Goal: Task Accomplishment & Management: Manage account settings

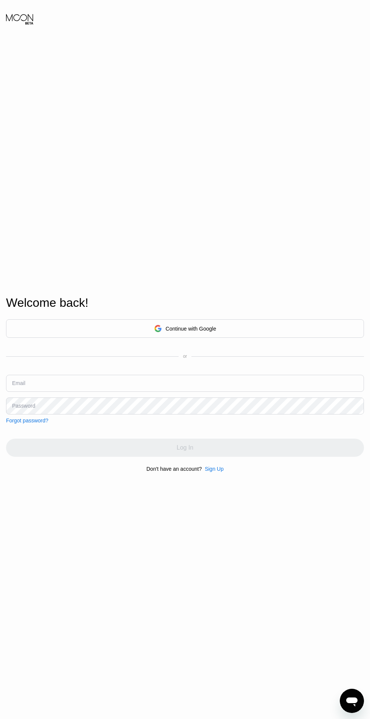
click at [228, 338] on div "Continue with Google" at bounding box center [185, 328] width 358 height 19
click at [233, 392] on input "text" at bounding box center [185, 383] width 358 height 17
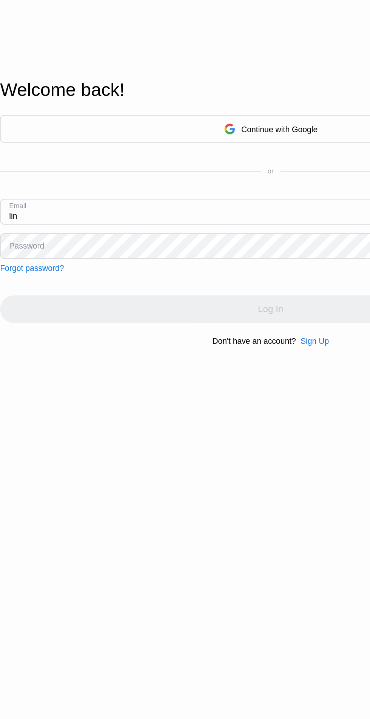
type input "[EMAIL_ADDRESS][DOMAIN_NAME]"
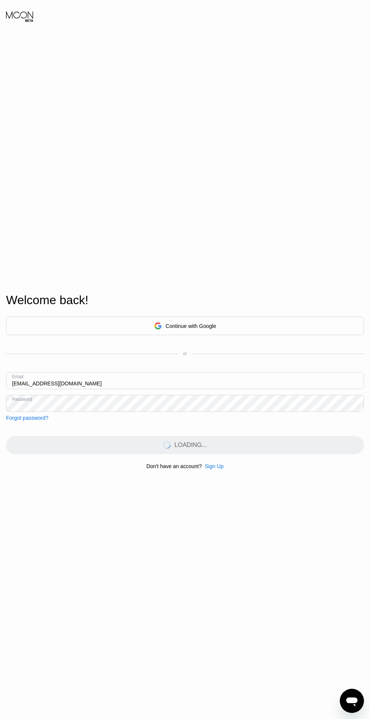
scroll to position [1, 0]
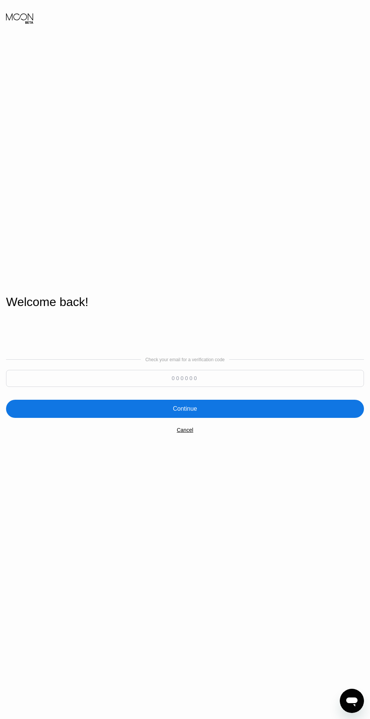
click at [280, 387] on input at bounding box center [185, 378] width 358 height 17
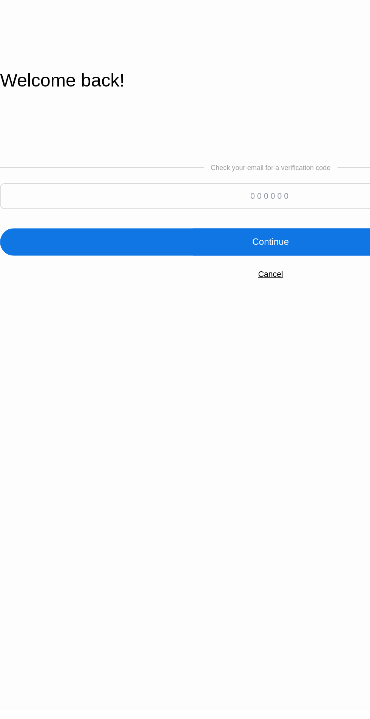
scroll to position [1, 0]
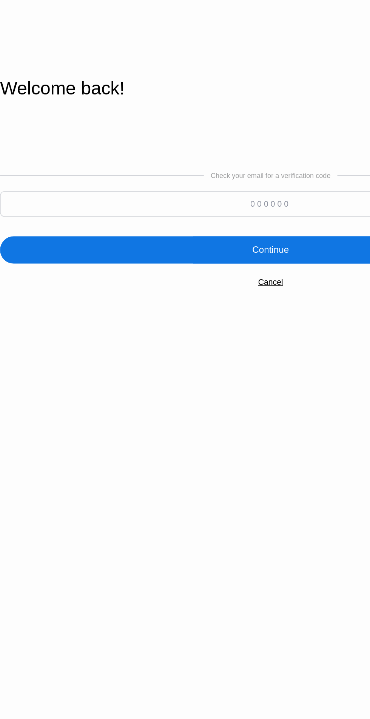
click at [217, 386] on input at bounding box center [185, 377] width 358 height 17
type input "938760"
click at [221, 417] on div "Continue" at bounding box center [185, 408] width 358 height 18
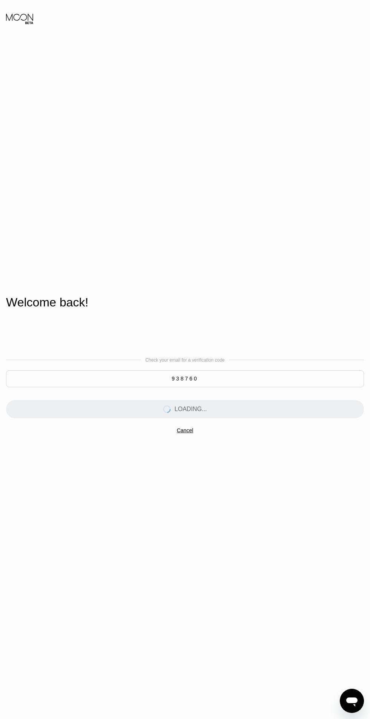
scroll to position [0, 0]
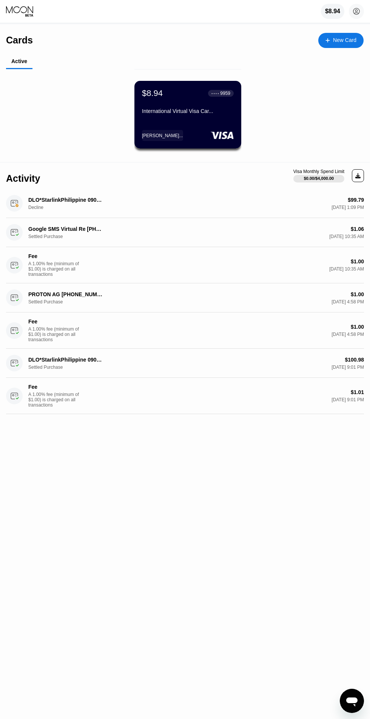
click at [214, 111] on div "International Virtual Visa Car..." at bounding box center [188, 111] width 92 height 6
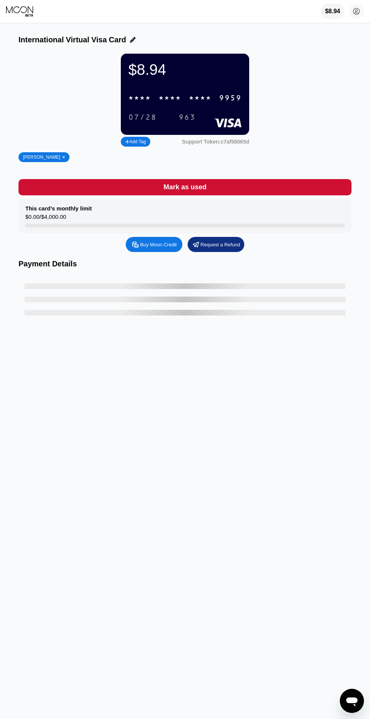
click at [224, 99] on div "9959" at bounding box center [230, 98] width 23 height 9
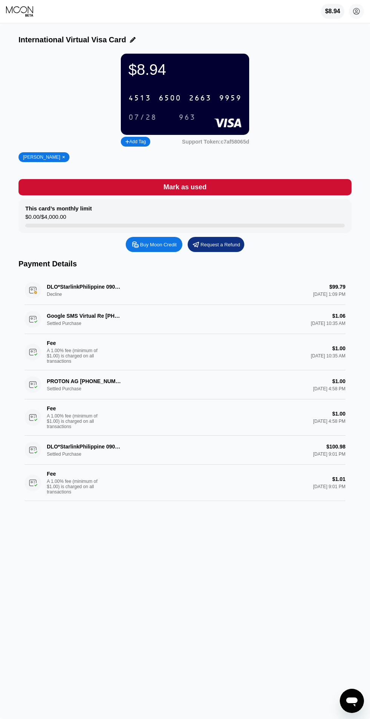
click at [265, 469] on div "DLO*StarlinkPhilippine 090000000 PH Settled Purchase $100.98 [DATE] 9:01 PM Fee…" at bounding box center [185, 467] width 321 height 65
click at [39, 480] on div "Fee A 1.00% fee (minimum of $1.00) is charged on all transactions $1.01 [DATE] …" at bounding box center [185, 482] width 321 height 36
click at [324, 435] on div "Fee A 1.00% fee (minimum of $1.00) is charged on all transactions $1.00 [DATE] …" at bounding box center [185, 417] width 321 height 36
click at [115, 461] on div "DLO*StarlinkPhilippine 090000000 PH Settled Purchase $100.98 [DATE] 9:01 PM Fee…" at bounding box center [185, 467] width 321 height 65
click at [333, 13] on div "$8.94" at bounding box center [332, 11] width 15 height 7
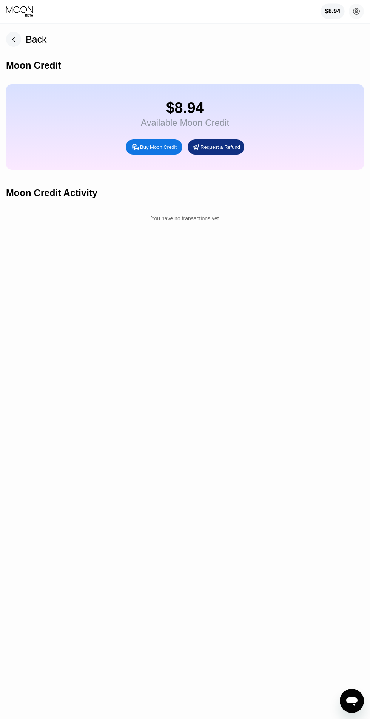
click at [332, 12] on div "$8.94" at bounding box center [332, 11] width 15 height 7
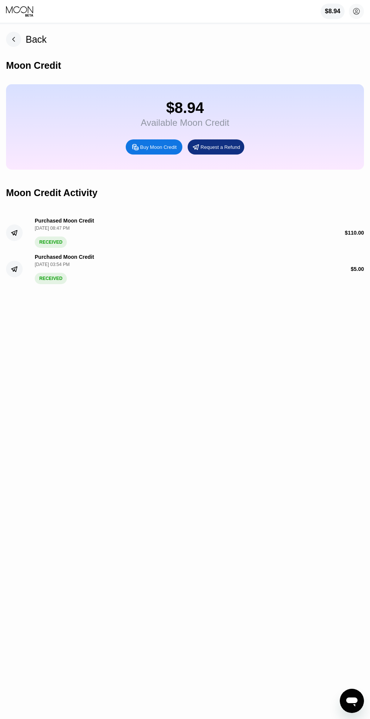
click at [14, 39] on rect at bounding box center [13, 39] width 15 height 15
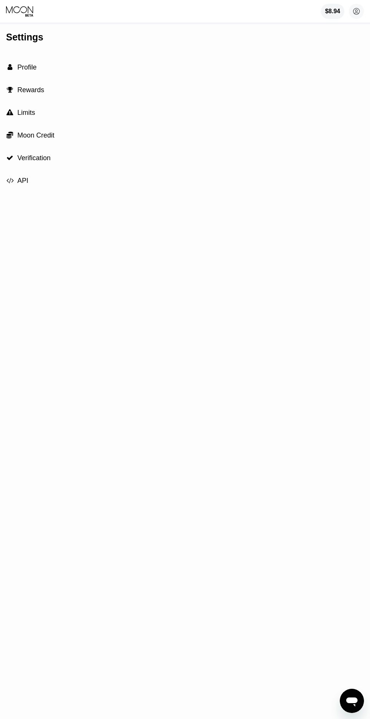
click at [356, 12] on icon at bounding box center [357, 11] width 4 height 4
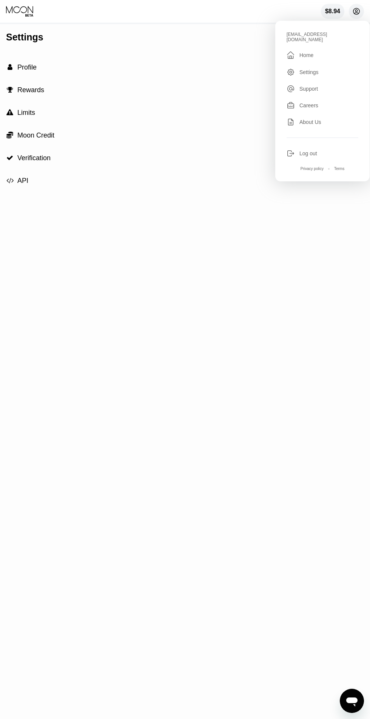
click at [32, 66] on span "Profile" at bounding box center [26, 67] width 19 height 8
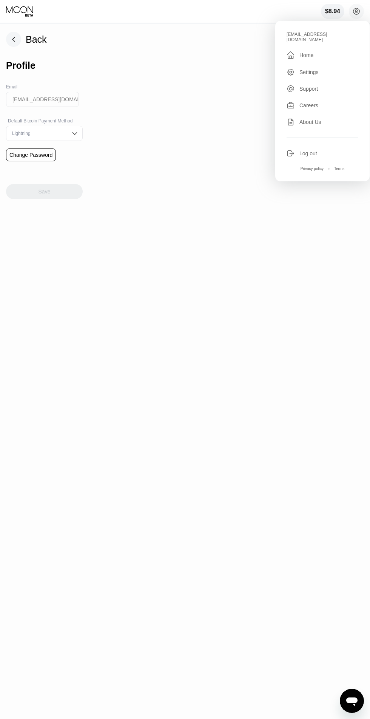
click at [354, 15] on circle at bounding box center [356, 11] width 15 height 15
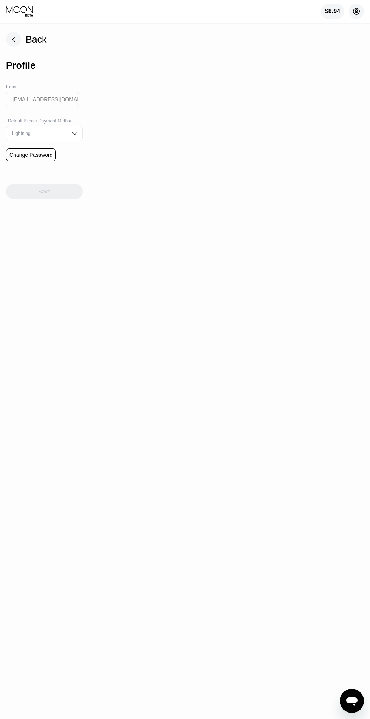
click at [15, 40] on rect at bounding box center [13, 39] width 15 height 15
